Goal: Communication & Community: Ask a question

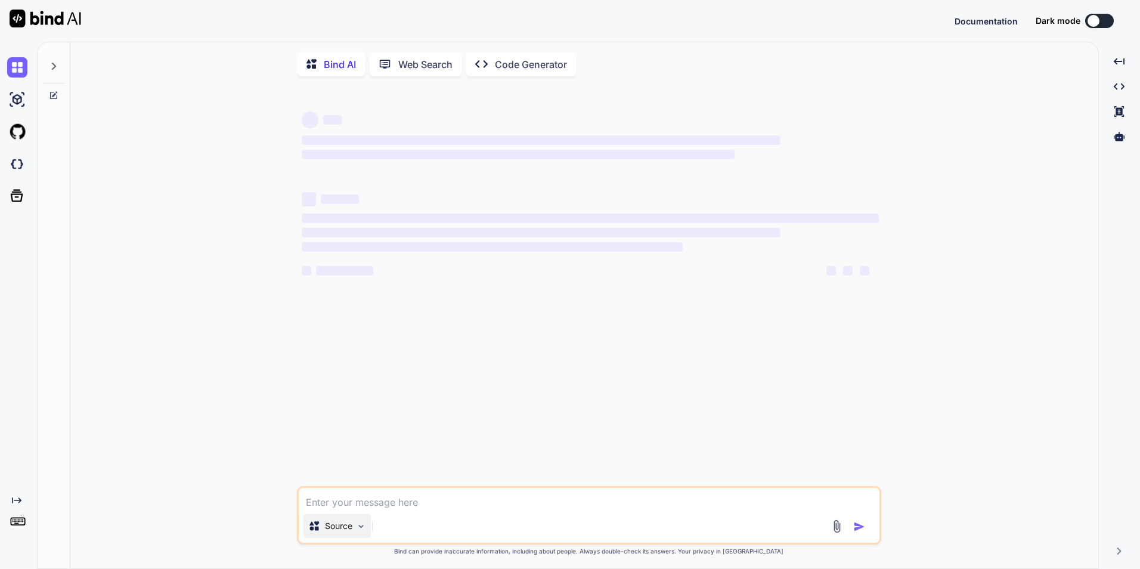
click at [368, 531] on div "Source" at bounding box center [336, 526] width 67 height 24
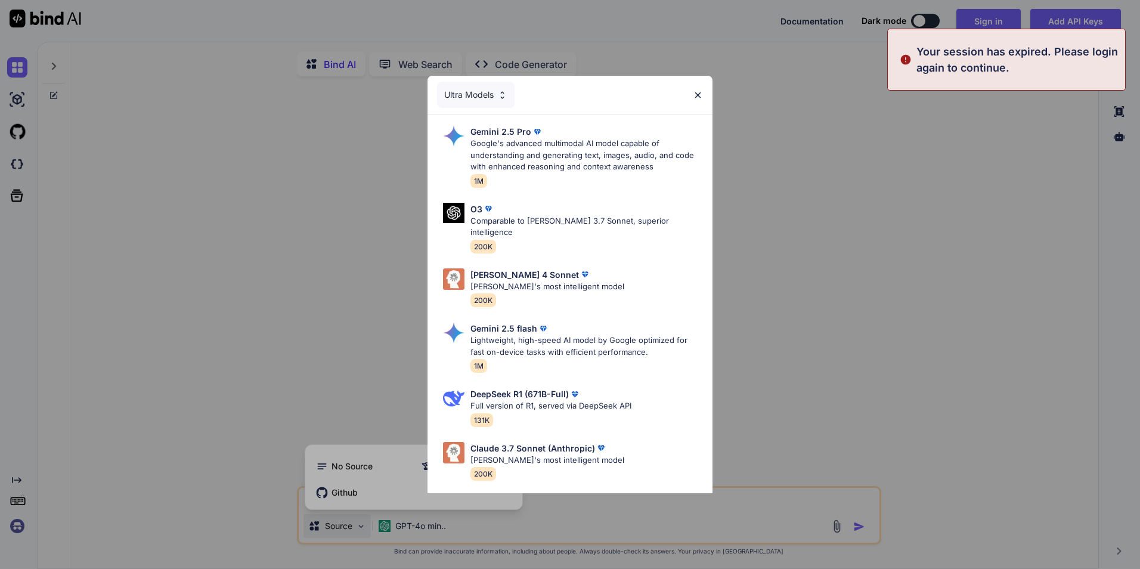
click at [697, 94] on img at bounding box center [698, 95] width 10 height 10
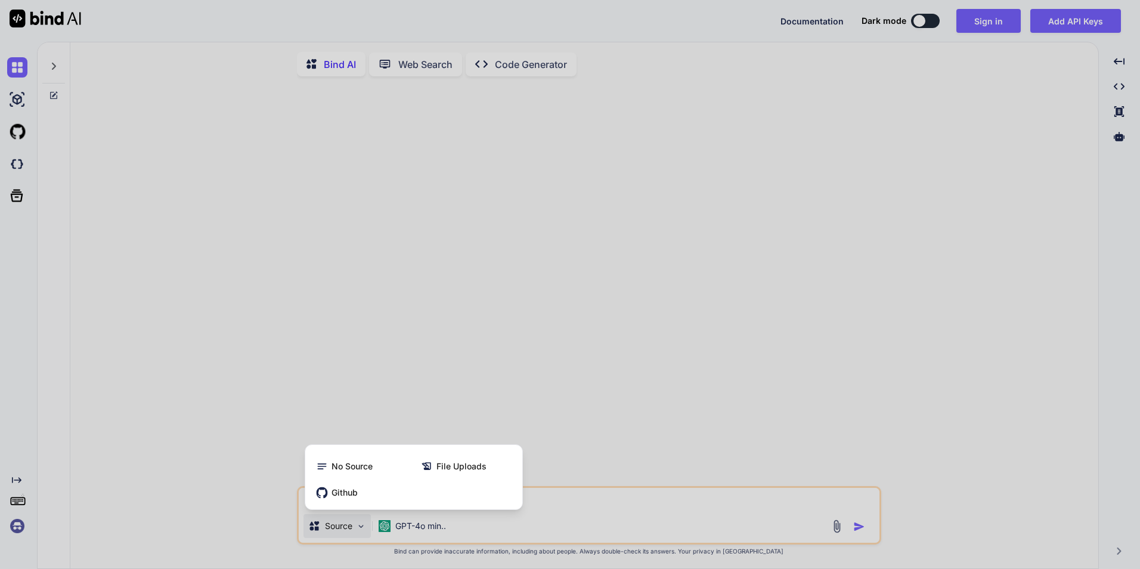
click at [110, 410] on div at bounding box center [570, 284] width 1140 height 569
type textarea "x"
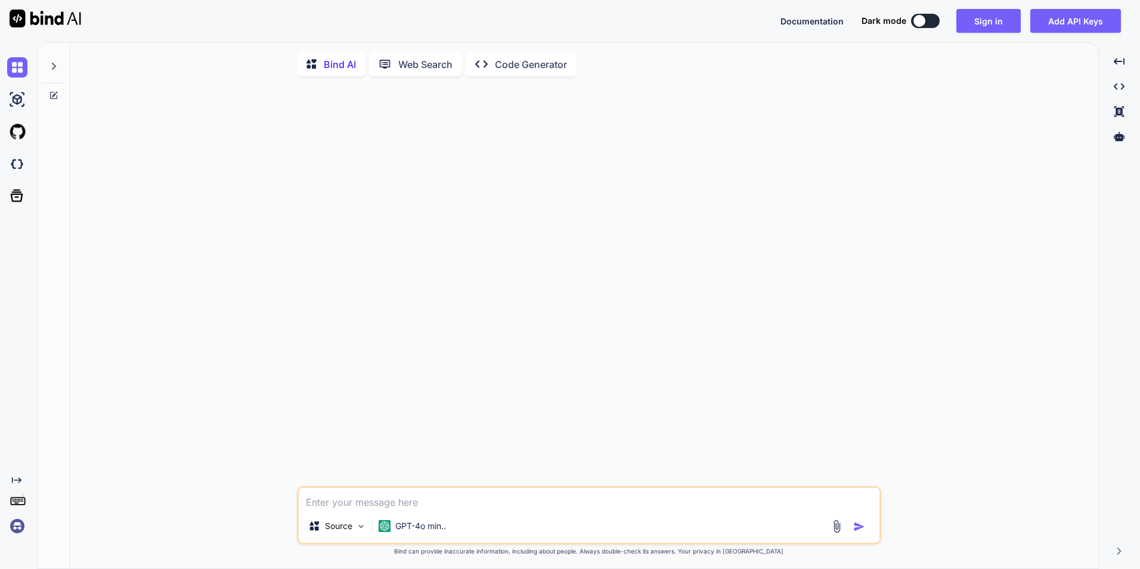
click at [16, 526] on img at bounding box center [17, 526] width 20 height 20
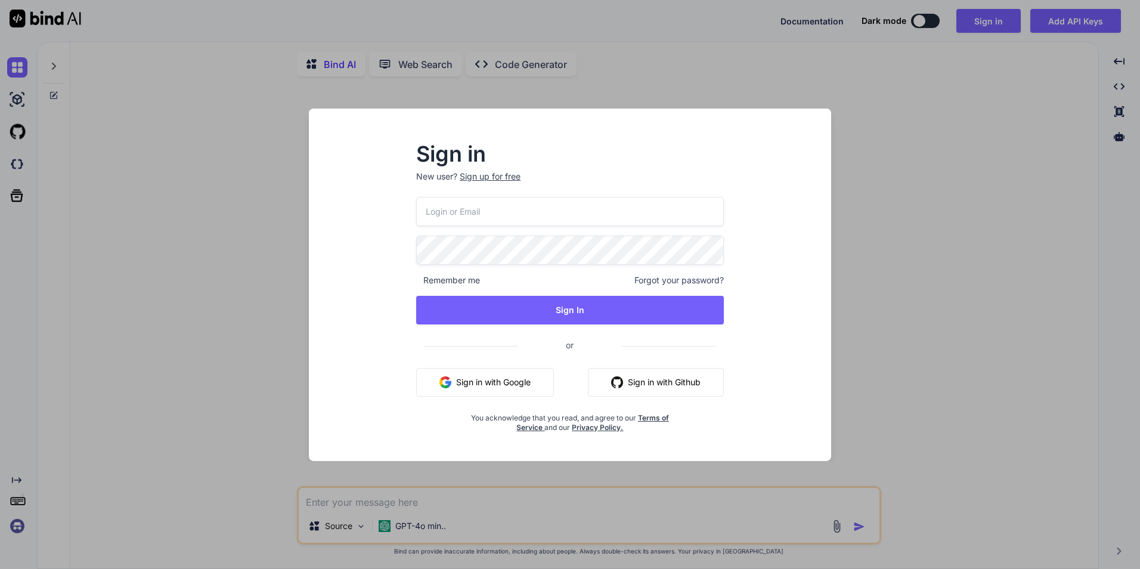
type input "[EMAIL_ADDRESS][DOMAIN_NAME]"
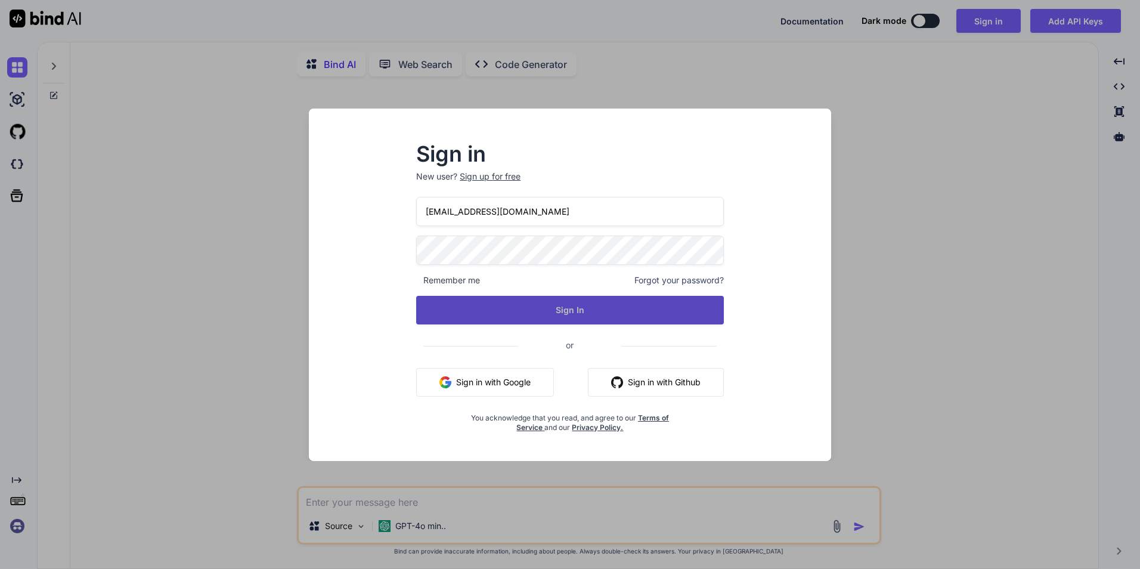
click at [517, 307] on button "Sign In" at bounding box center [570, 310] width 308 height 29
click at [525, 315] on button "Sign In" at bounding box center [570, 310] width 308 height 29
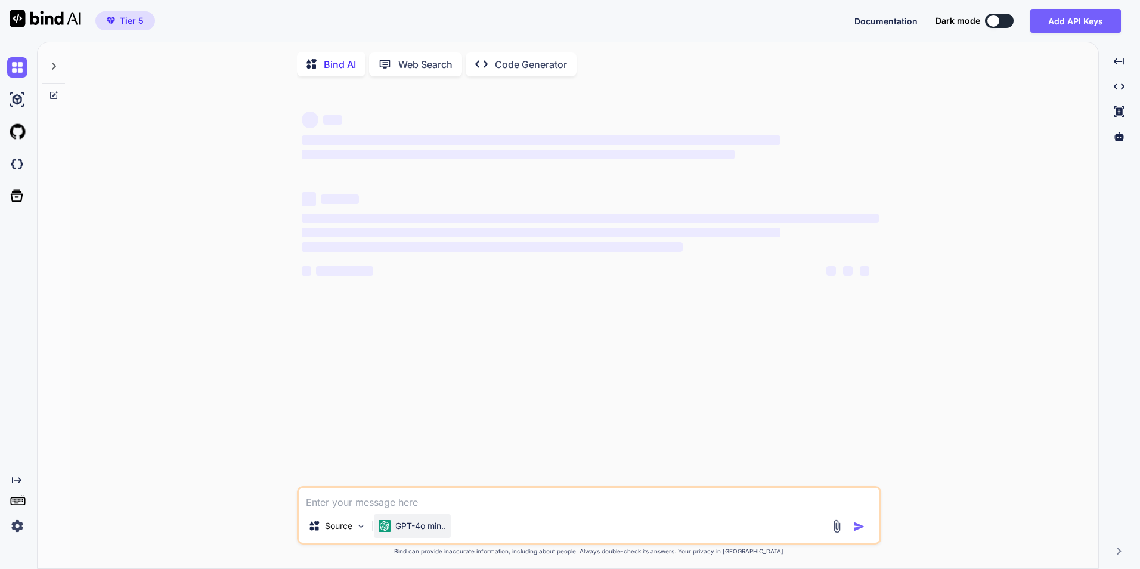
click at [410, 531] on p "GPT-4o min.." at bounding box center [420, 526] width 51 height 12
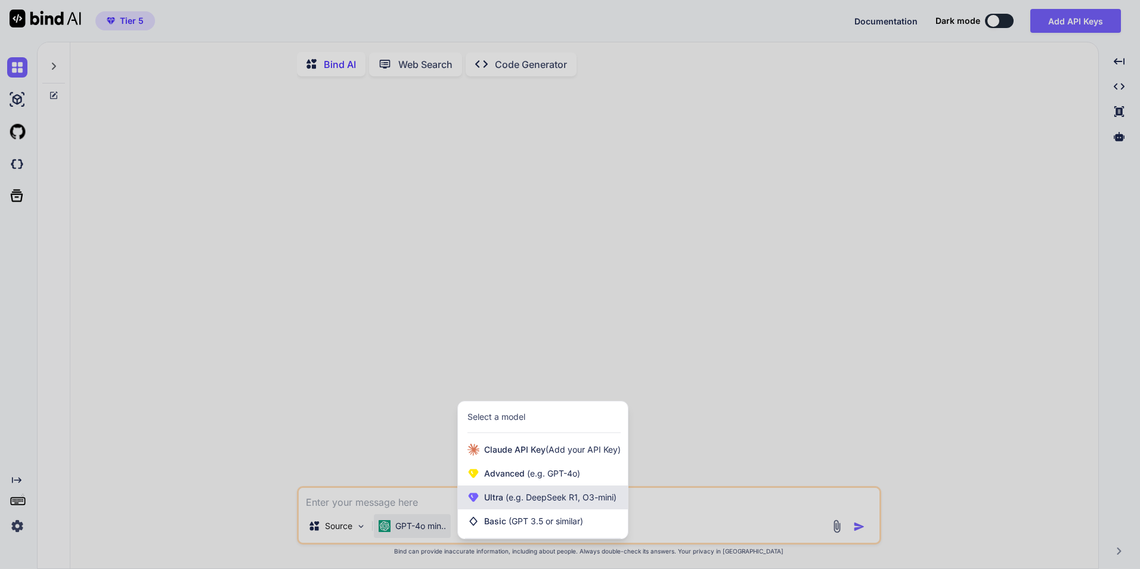
click at [569, 500] on span "(e.g. DeepSeek R1, O3-mini)" at bounding box center [559, 497] width 113 height 10
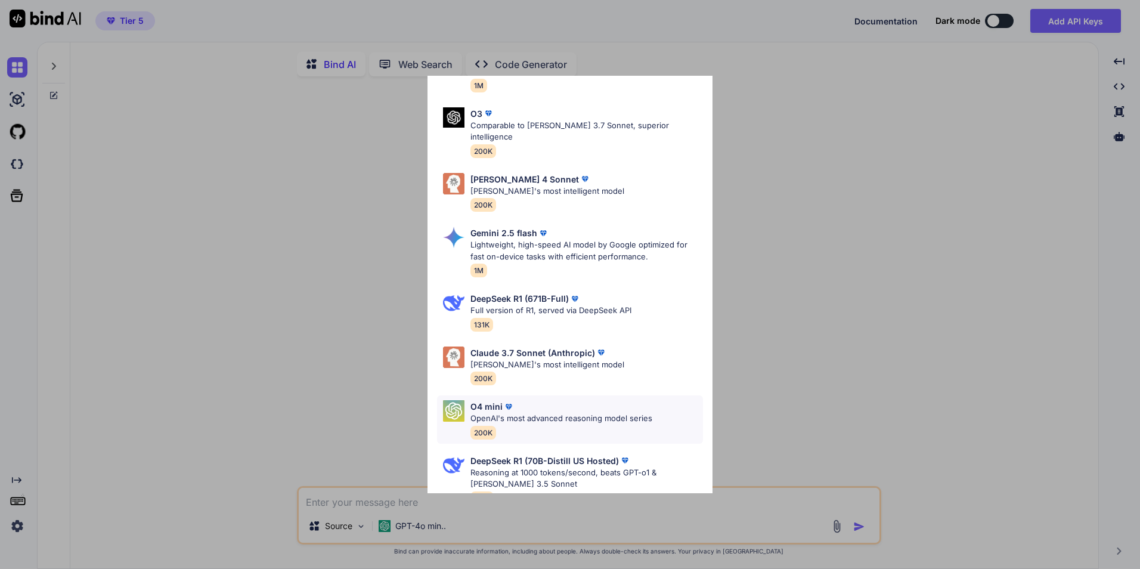
scroll to position [102, 0]
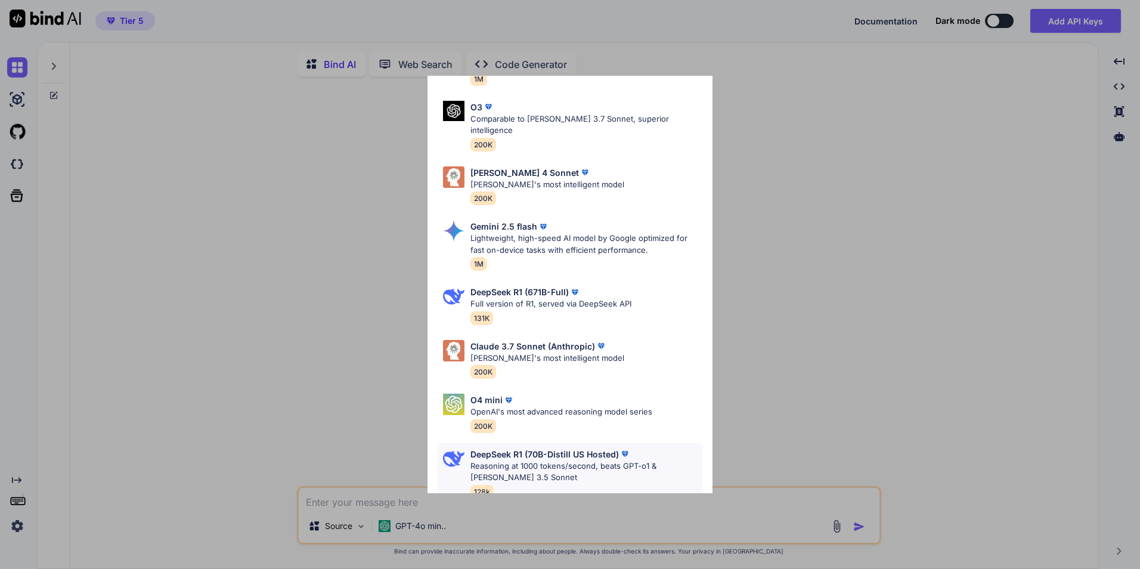
click at [550, 448] on p "DeepSeek R1 (70B-Distill US Hosted)" at bounding box center [544, 454] width 148 height 13
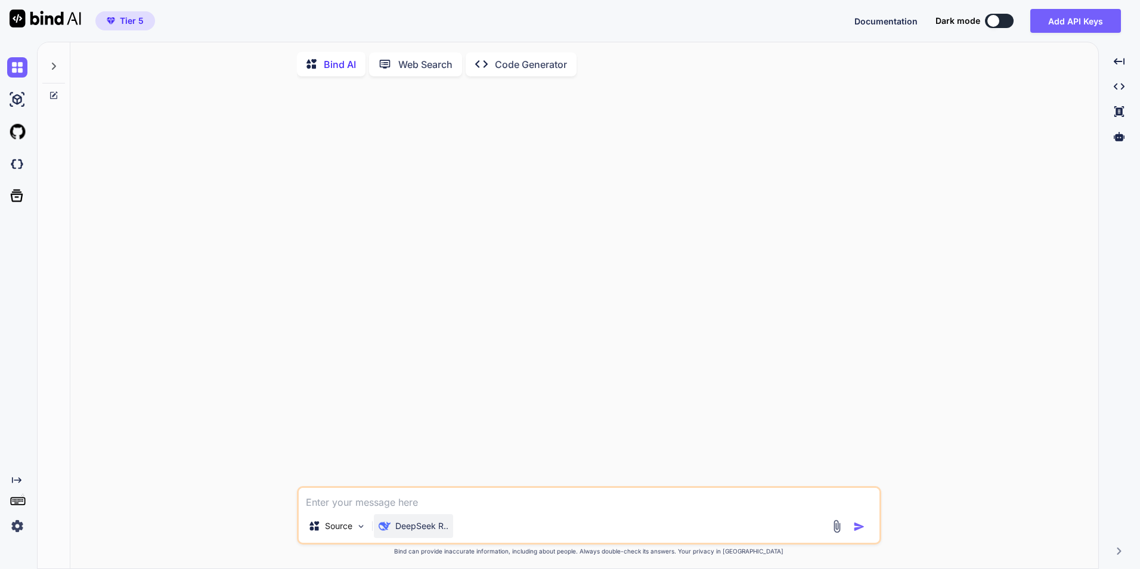
click at [435, 531] on p "DeepSeek R.." at bounding box center [421, 526] width 53 height 12
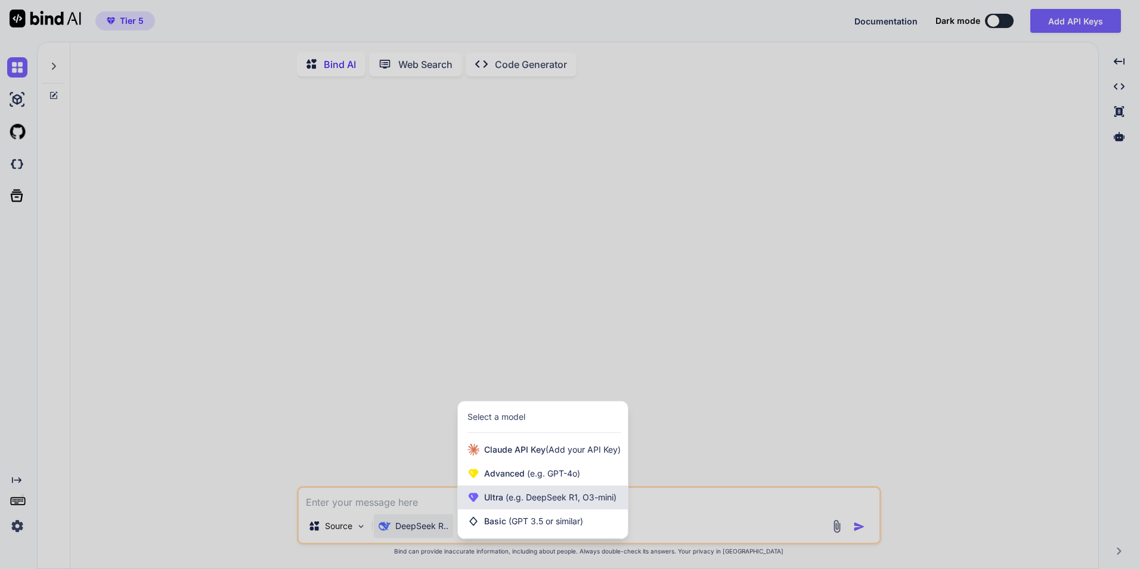
click at [572, 498] on span "(e.g. DeepSeek R1, O3-mini)" at bounding box center [559, 497] width 113 height 10
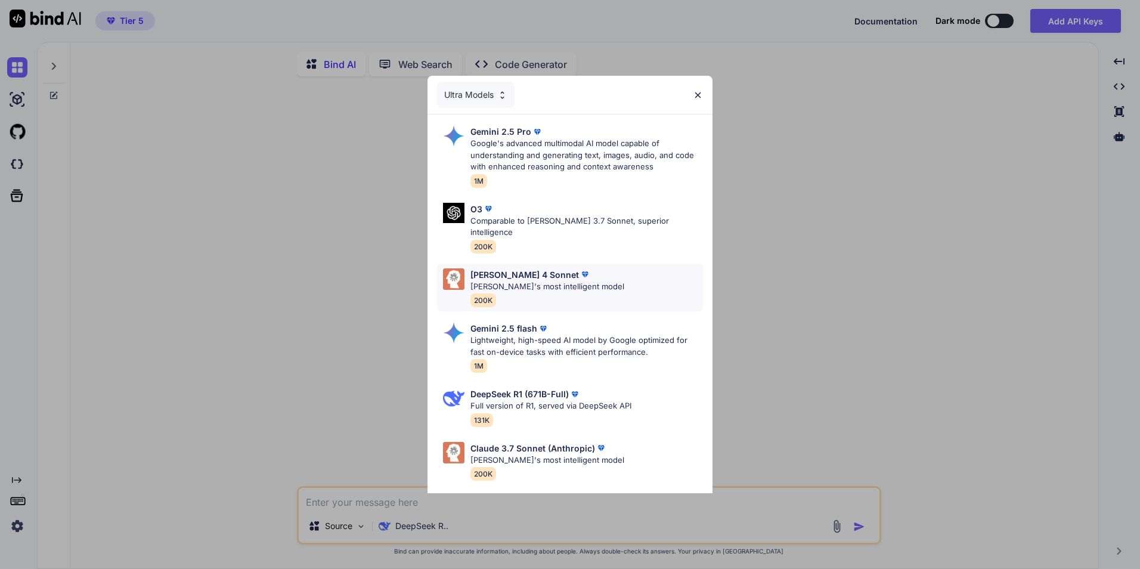
click at [575, 268] on div "[PERSON_NAME] 4 Sonnet" at bounding box center [547, 274] width 154 height 13
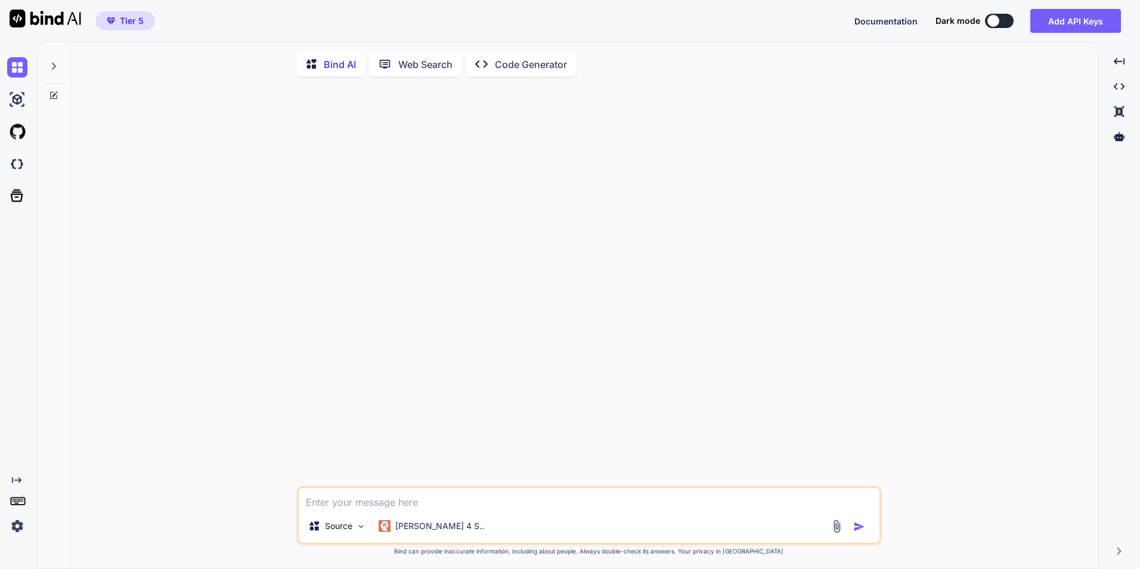
click at [419, 508] on textarea at bounding box center [589, 498] width 581 height 21
click at [357, 528] on img at bounding box center [361, 526] width 10 height 10
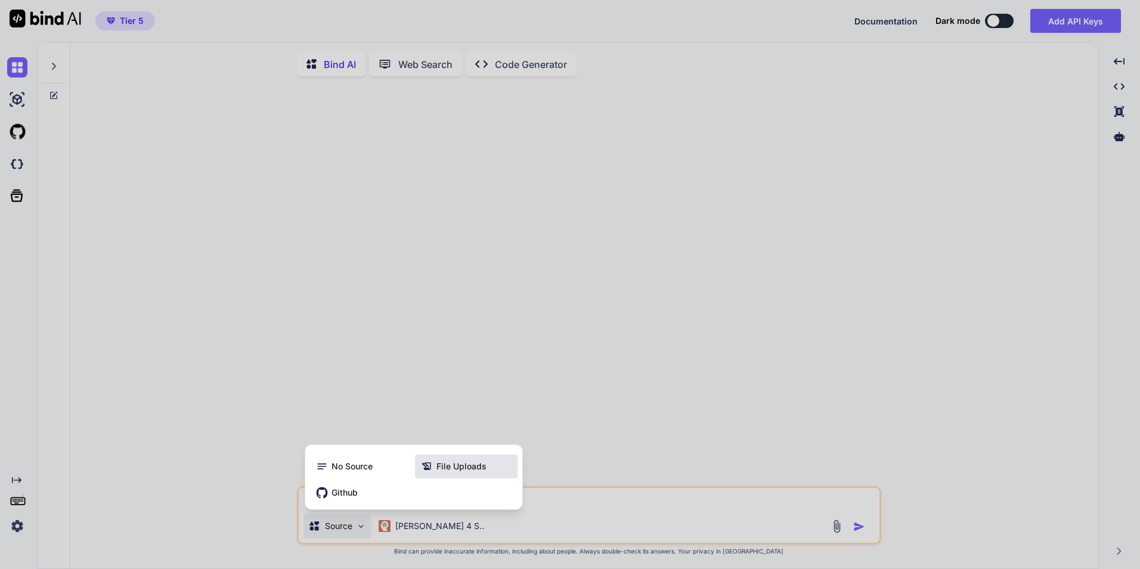
click at [451, 466] on span "File Uploads" at bounding box center [461, 466] width 50 height 12
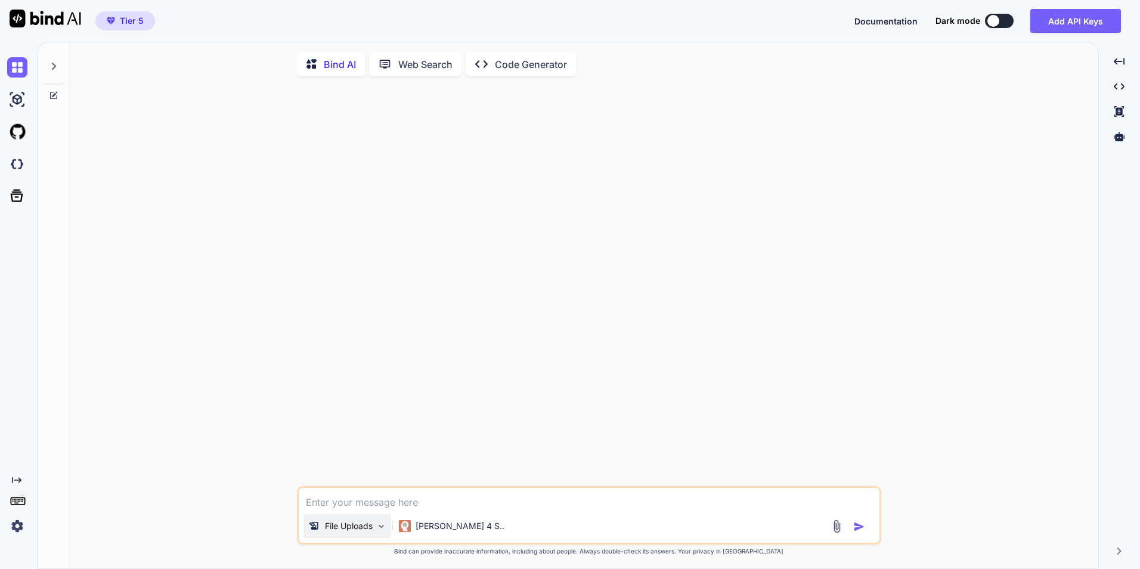
click at [373, 531] on p "File Uploads" at bounding box center [349, 526] width 48 height 12
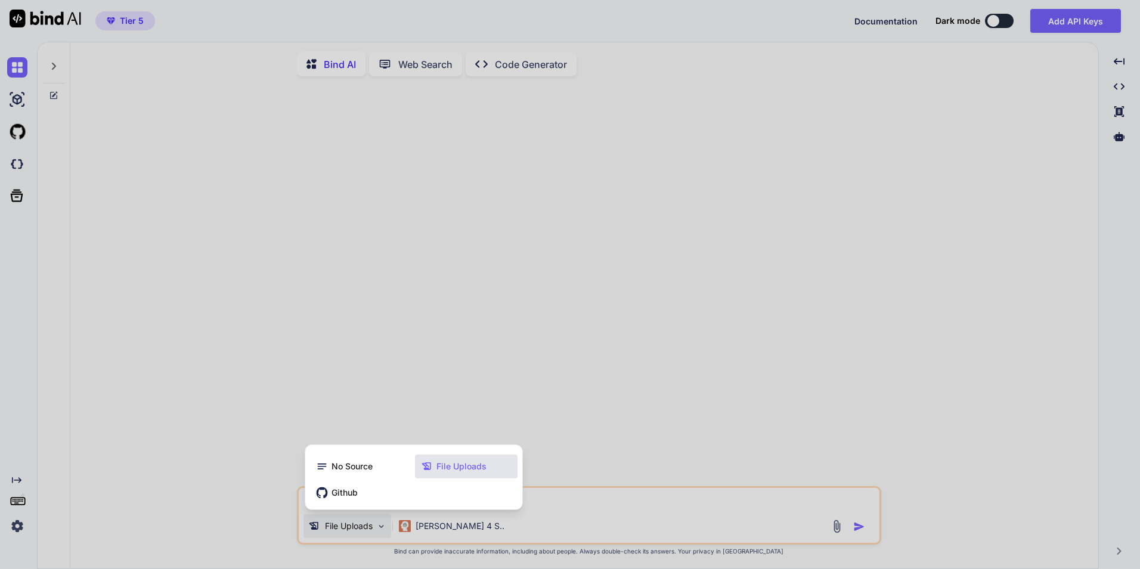
click at [452, 464] on span "File Uploads" at bounding box center [461, 466] width 50 height 12
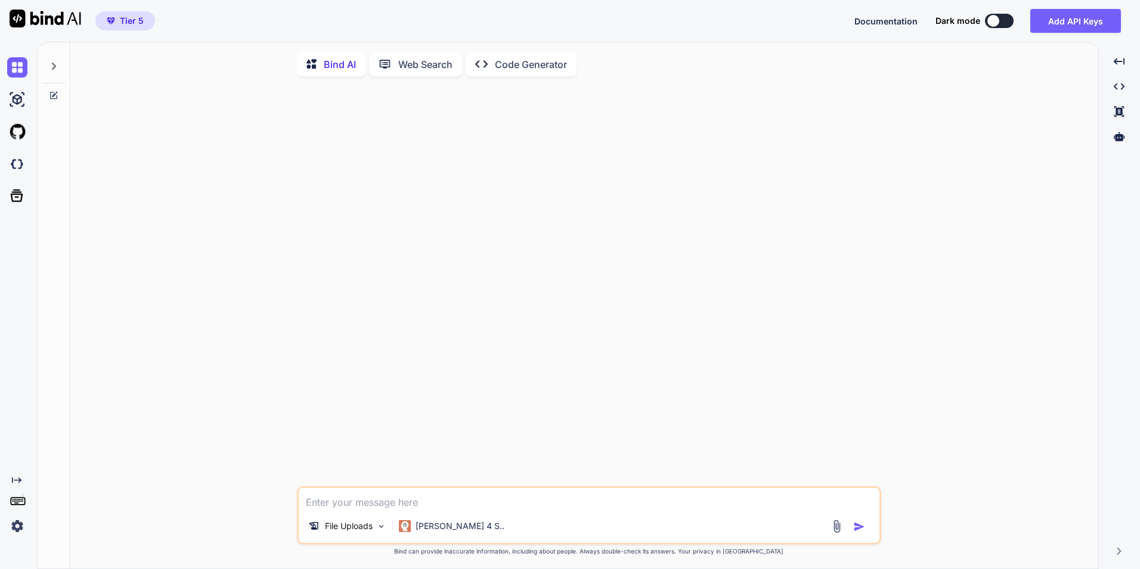
click at [837, 531] on img at bounding box center [837, 526] width 14 height 14
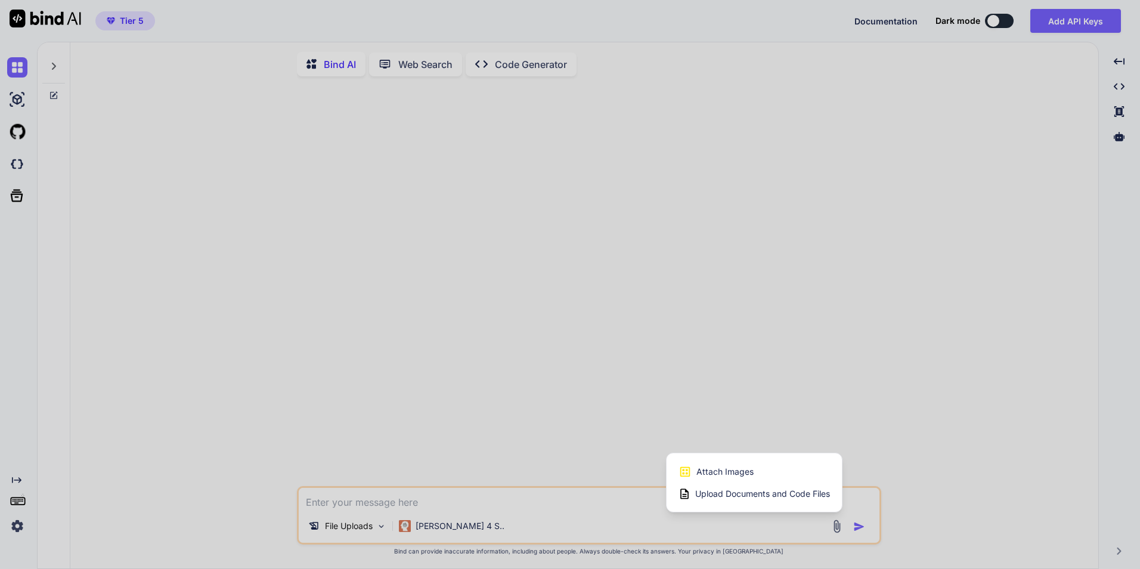
click at [728, 499] on span "Upload Documents and Code Files" at bounding box center [762, 494] width 135 height 12
type textarea "x"
